Goal: Information Seeking & Learning: Learn about a topic

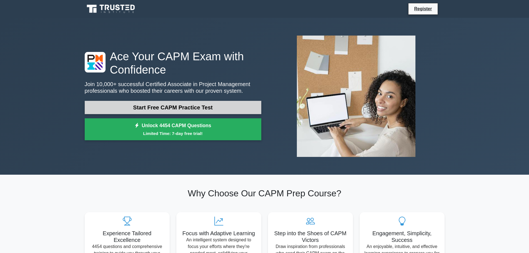
click at [133, 104] on link "Start Free CAPM Practice Test" at bounding box center [173, 107] width 176 height 13
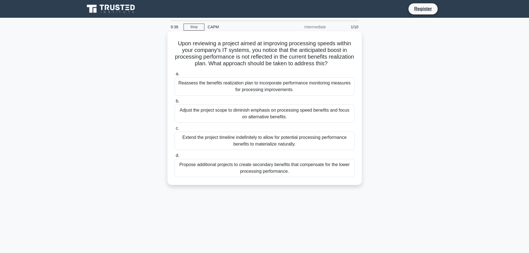
click at [203, 86] on div "Reassess the benefits realization plan to incorporate performance monitoring me…" at bounding box center [265, 86] width 180 height 18
click at [175, 76] on input "a. Reassess the benefits realization plan to incorporate performance monitoring…" at bounding box center [175, 74] width 0 height 4
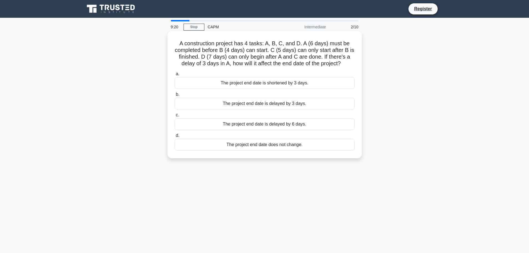
click at [237, 105] on div "The project end date is delayed by 3 days." at bounding box center [265, 104] width 180 height 12
click at [175, 96] on input "b. The project end date is delayed by 3 days." at bounding box center [175, 95] width 0 height 4
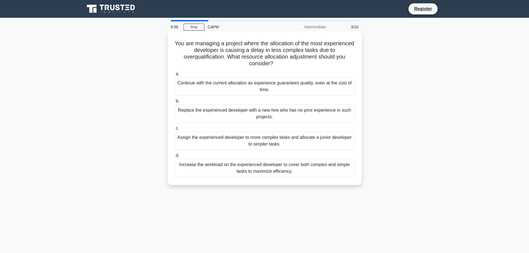
click at [206, 143] on div "Assign the experienced developer to more complex tasks and allocate a junior de…" at bounding box center [265, 141] width 180 height 18
click at [175, 130] on input "c. Assign the experienced developer to more complex tasks and allocate a junior…" at bounding box center [175, 129] width 0 height 4
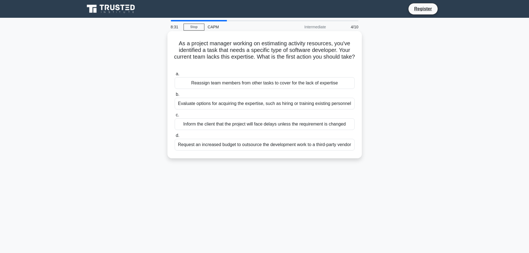
click at [205, 104] on div "Evaluate options for acquiring the expertise, such as hiring or training existi…" at bounding box center [265, 104] width 180 height 12
click at [175, 96] on input "b. Evaluate options for acquiring the expertise, such as hiring or training exi…" at bounding box center [175, 95] width 0 height 4
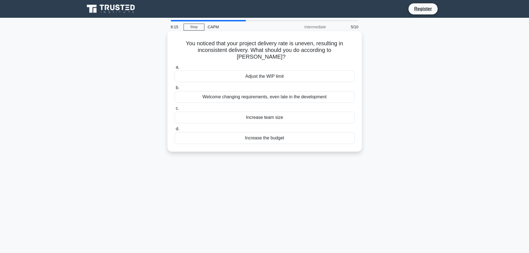
click at [190, 70] on div "Adjust the WIP limit" at bounding box center [265, 76] width 180 height 12
click at [175, 69] on input "a. Adjust the WIP limit" at bounding box center [175, 67] width 0 height 4
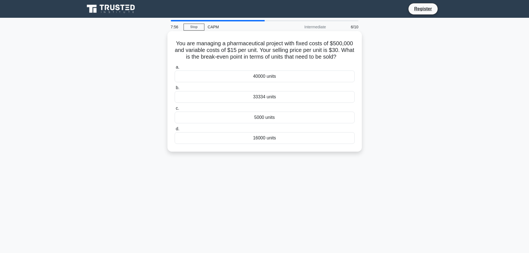
click at [180, 95] on div "33334 units" at bounding box center [265, 97] width 180 height 12
click at [175, 90] on input "b. 33334 units" at bounding box center [175, 88] width 0 height 4
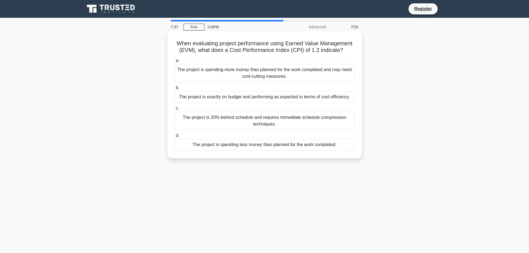
click at [196, 77] on div "The project is spending more money than planned for the work completed and may …" at bounding box center [265, 73] width 180 height 18
click at [175, 62] on input "a. The project is spending more money than planned for the work completed and m…" at bounding box center [175, 61] width 0 height 4
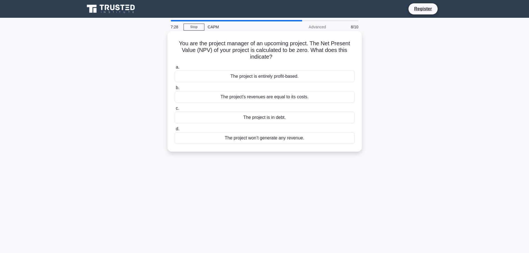
click at [208, 133] on div "The project won’t generate any revenue." at bounding box center [265, 138] width 180 height 12
click at [175, 131] on input "d. The project won’t generate any revenue." at bounding box center [175, 129] width 0 height 4
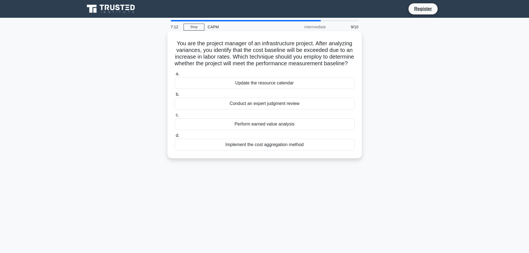
click at [194, 130] on div "Perform earned value analysis" at bounding box center [265, 124] width 180 height 12
click at [175, 117] on input "c. Perform earned value analysis" at bounding box center [175, 115] width 0 height 4
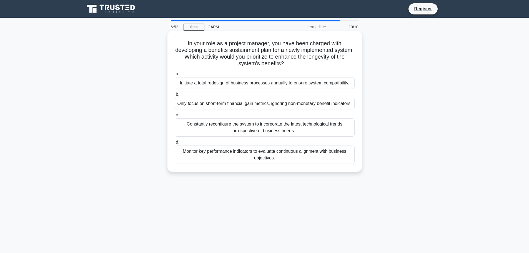
click at [204, 161] on div "Monitor key performance indicators to evaluate continuous alignment with busine…" at bounding box center [265, 154] width 180 height 18
click at [175, 144] on input "d. Monitor key performance indicators to evaluate continuous alignment with bus…" at bounding box center [175, 142] width 0 height 4
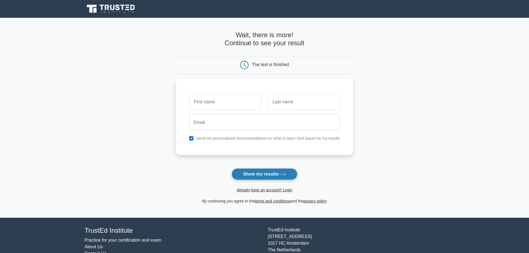
click at [250, 174] on button "Show my results" at bounding box center [263, 174] width 65 height 12
click at [127, 67] on main "Wait, there is more! Continue to see your result The test is finished and the" at bounding box center [264, 118] width 529 height 200
